Goal: Transaction & Acquisition: Purchase product/service

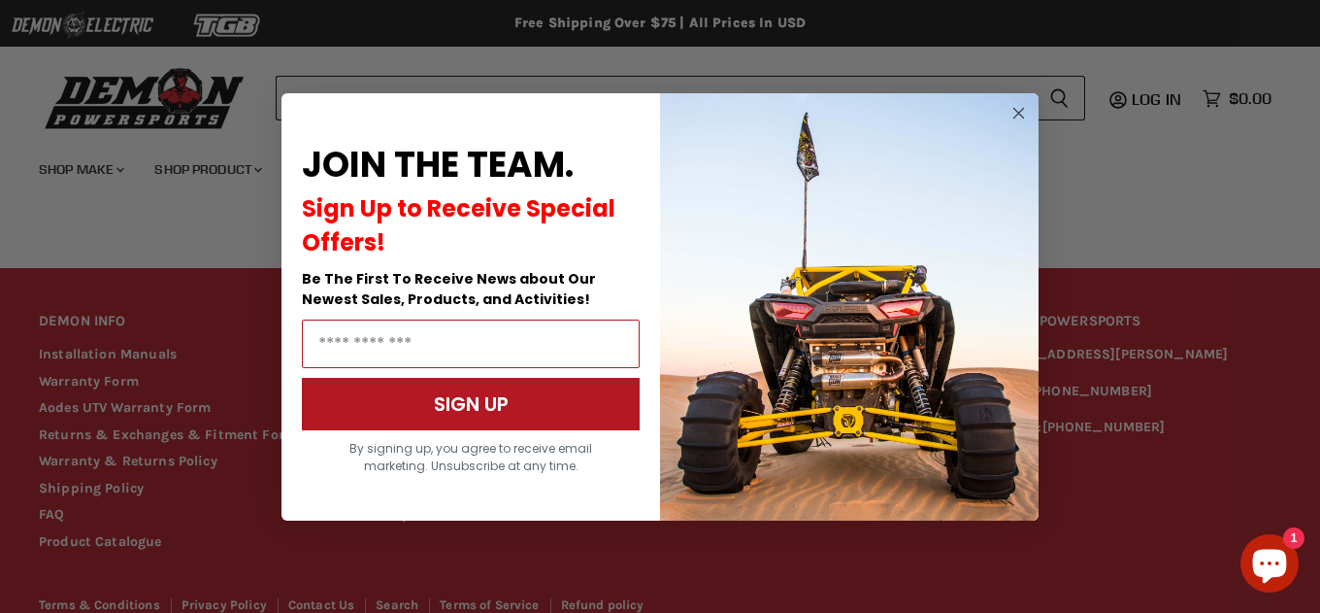
scroll to position [1875, 0]
